Goal: Task Accomplishment & Management: Use online tool/utility

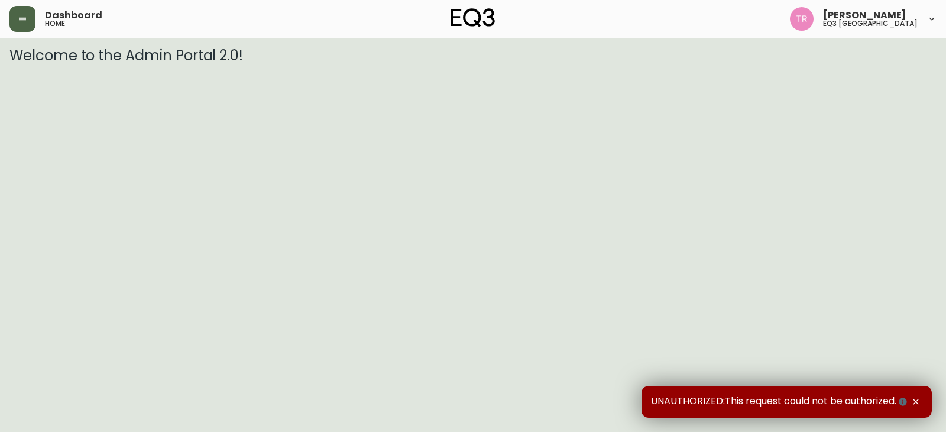
click at [30, 18] on button "button" at bounding box center [22, 19] width 26 height 26
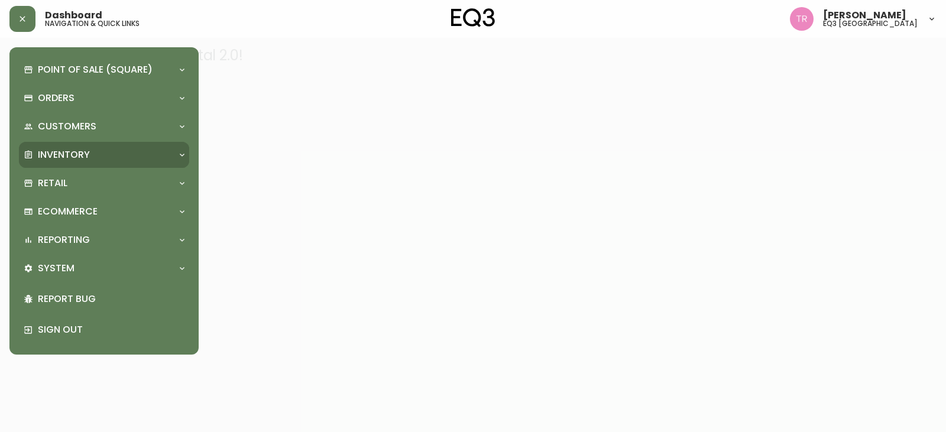
click at [61, 158] on p "Inventory" at bounding box center [64, 154] width 52 height 13
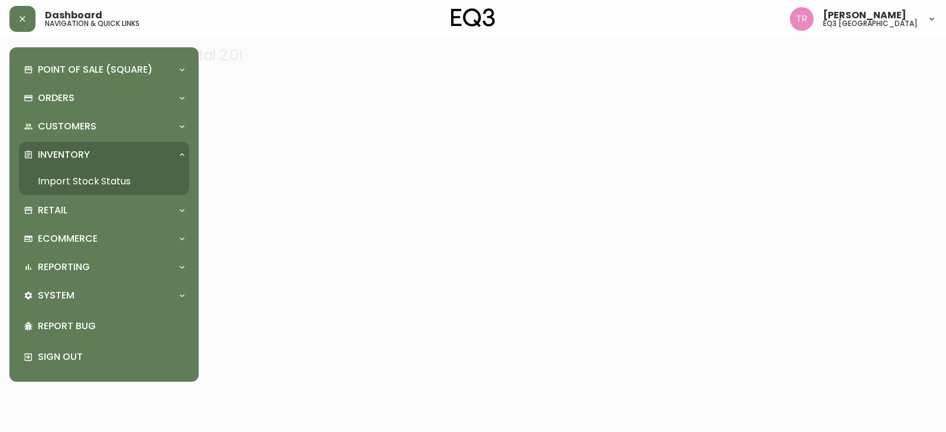
click at [70, 176] on link "Import Stock Status" at bounding box center [104, 181] width 170 height 27
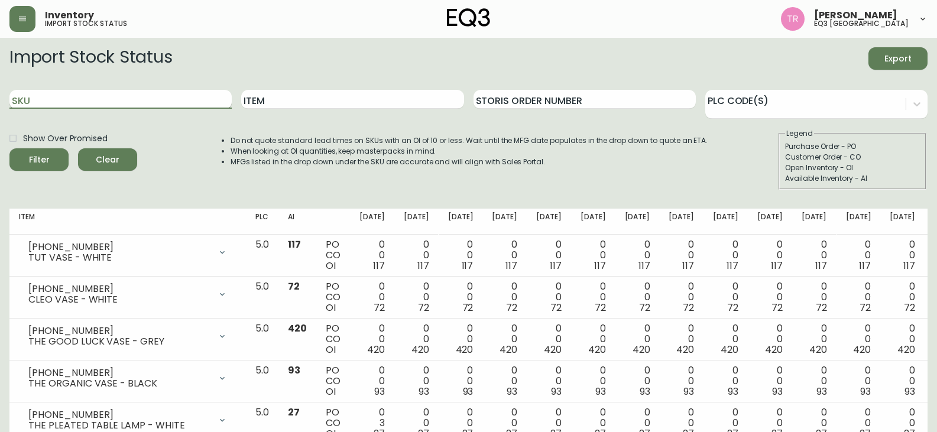
click at [86, 106] on input "SKU" at bounding box center [120, 99] width 222 height 19
paste input "[PHONE_NUMBER]"
click at [9, 148] on button "Filter" at bounding box center [38, 159] width 59 height 22
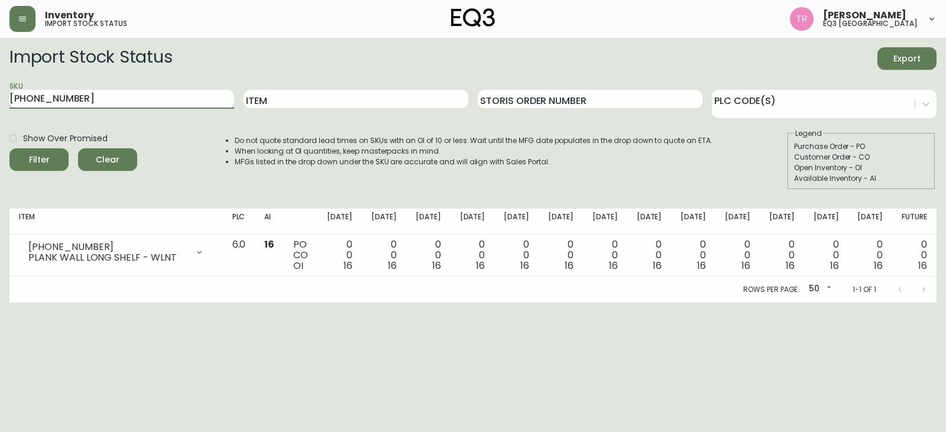
click at [104, 103] on input "[PHONE_NUMBER]" at bounding box center [121, 99] width 225 height 19
paste input "29-13-B"
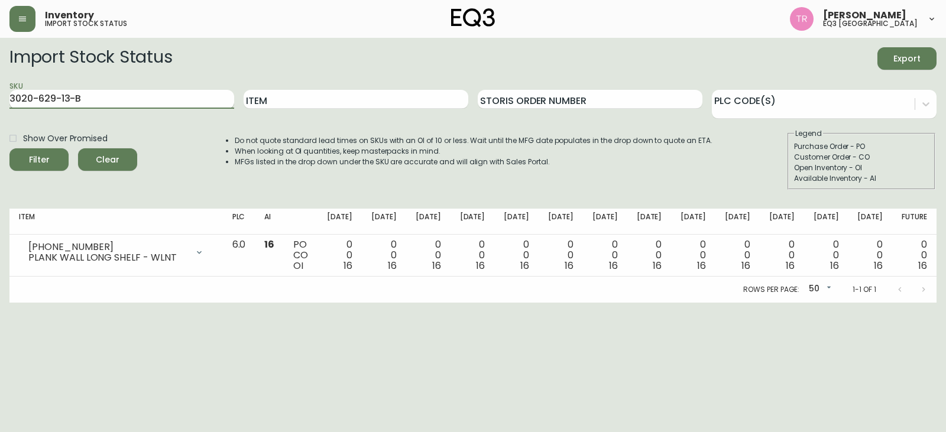
type input "3020-629-13-B"
click at [9, 148] on button "Filter" at bounding box center [38, 159] width 59 height 22
